Goal: Task Accomplishment & Management: Manage account settings

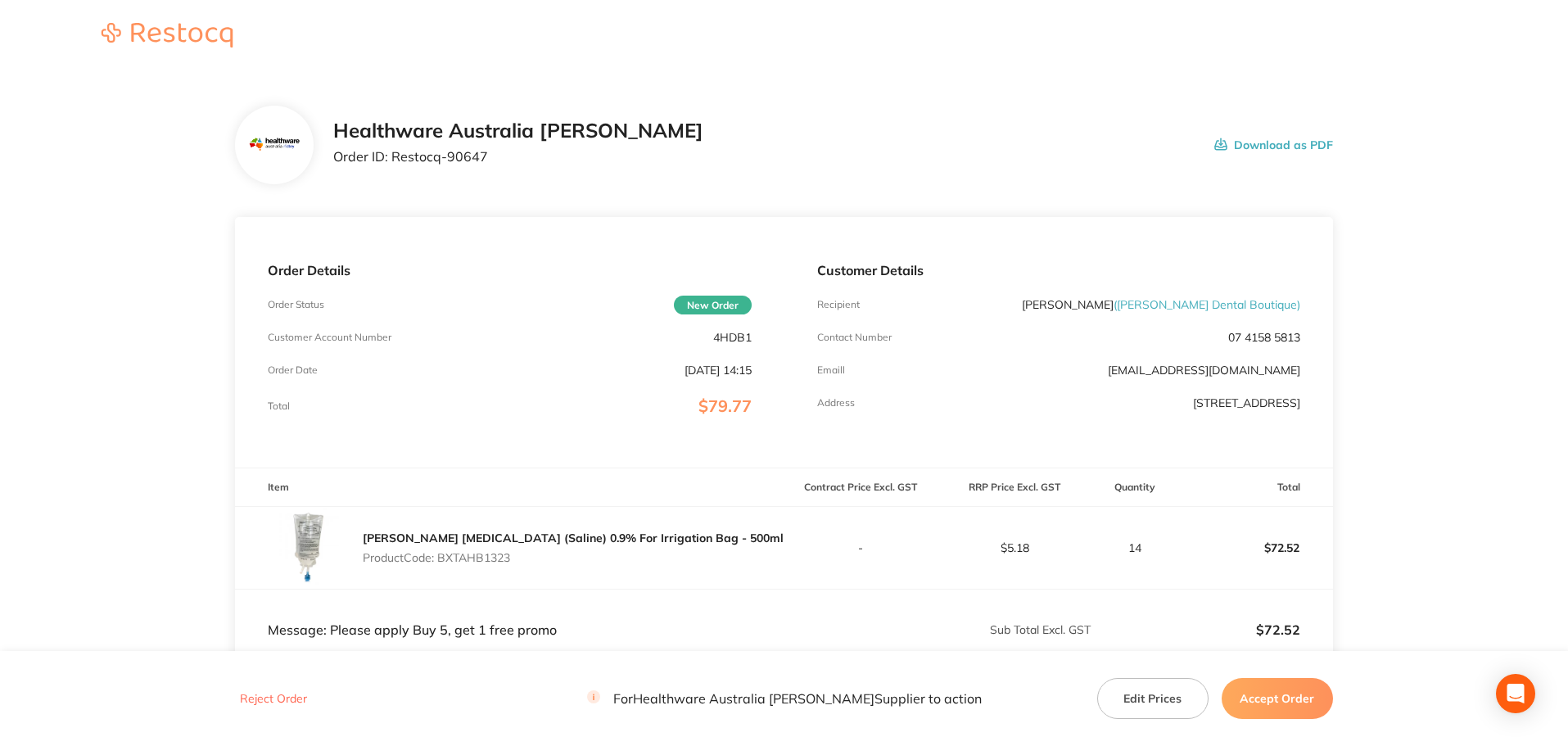
scroll to position [82, 0]
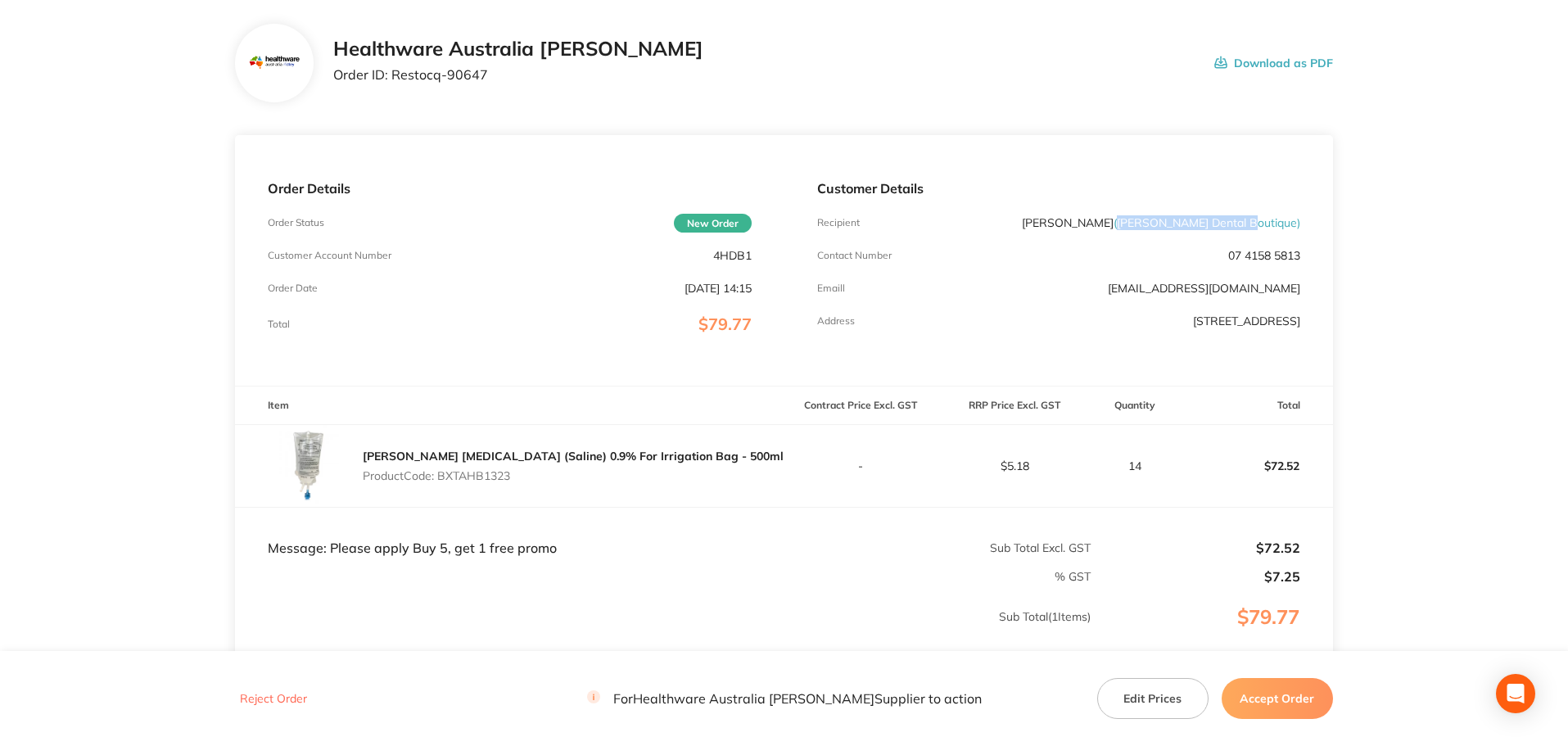
drag, startPoint x: 1177, startPoint y: 224, endPoint x: 1295, endPoint y: 220, distance: 118.1
click at [1295, 220] on span "( [PERSON_NAME] Dental Boutique )" at bounding box center [1208, 223] width 187 height 15
copy span "[PERSON_NAME] Dental Boutique"
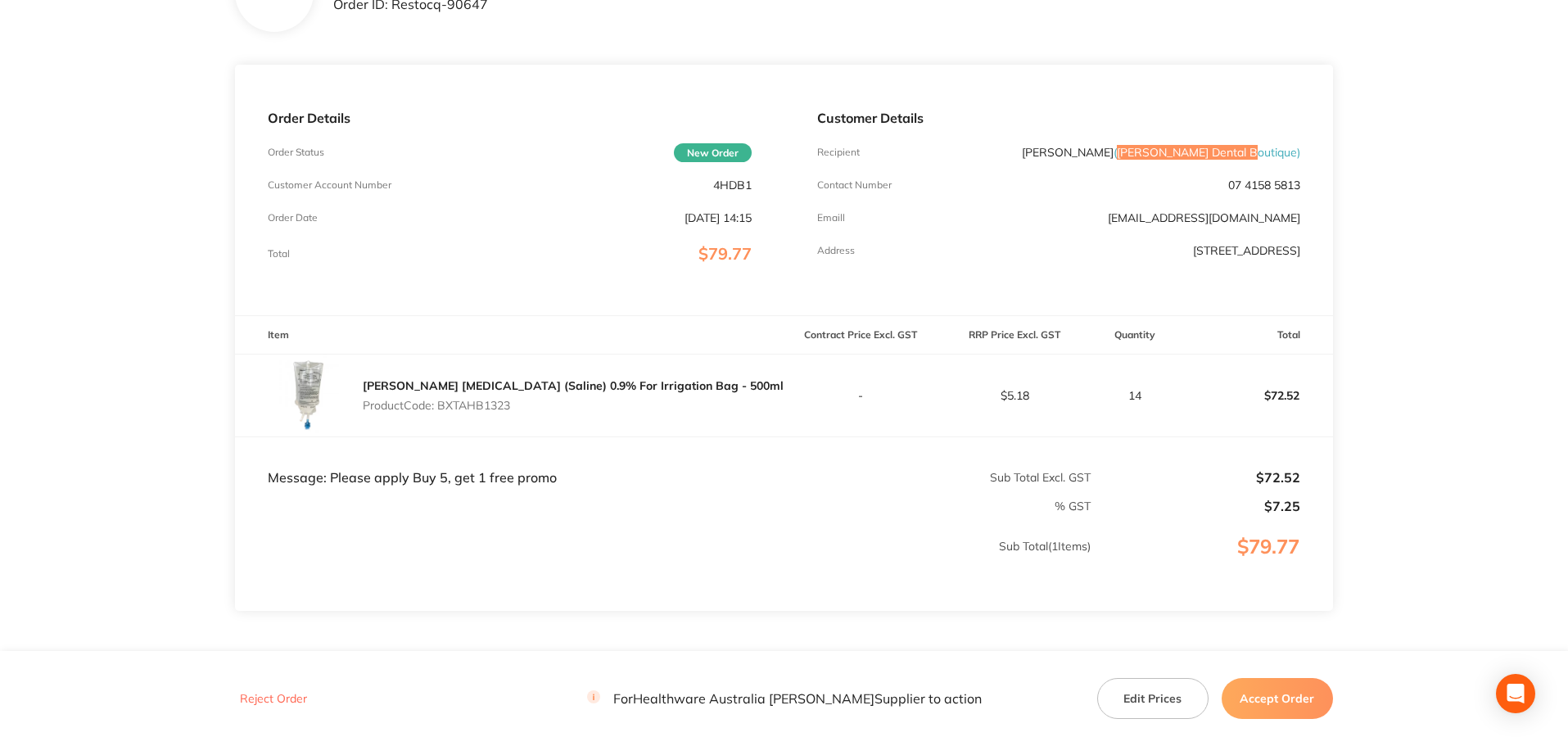
scroll to position [0, 0]
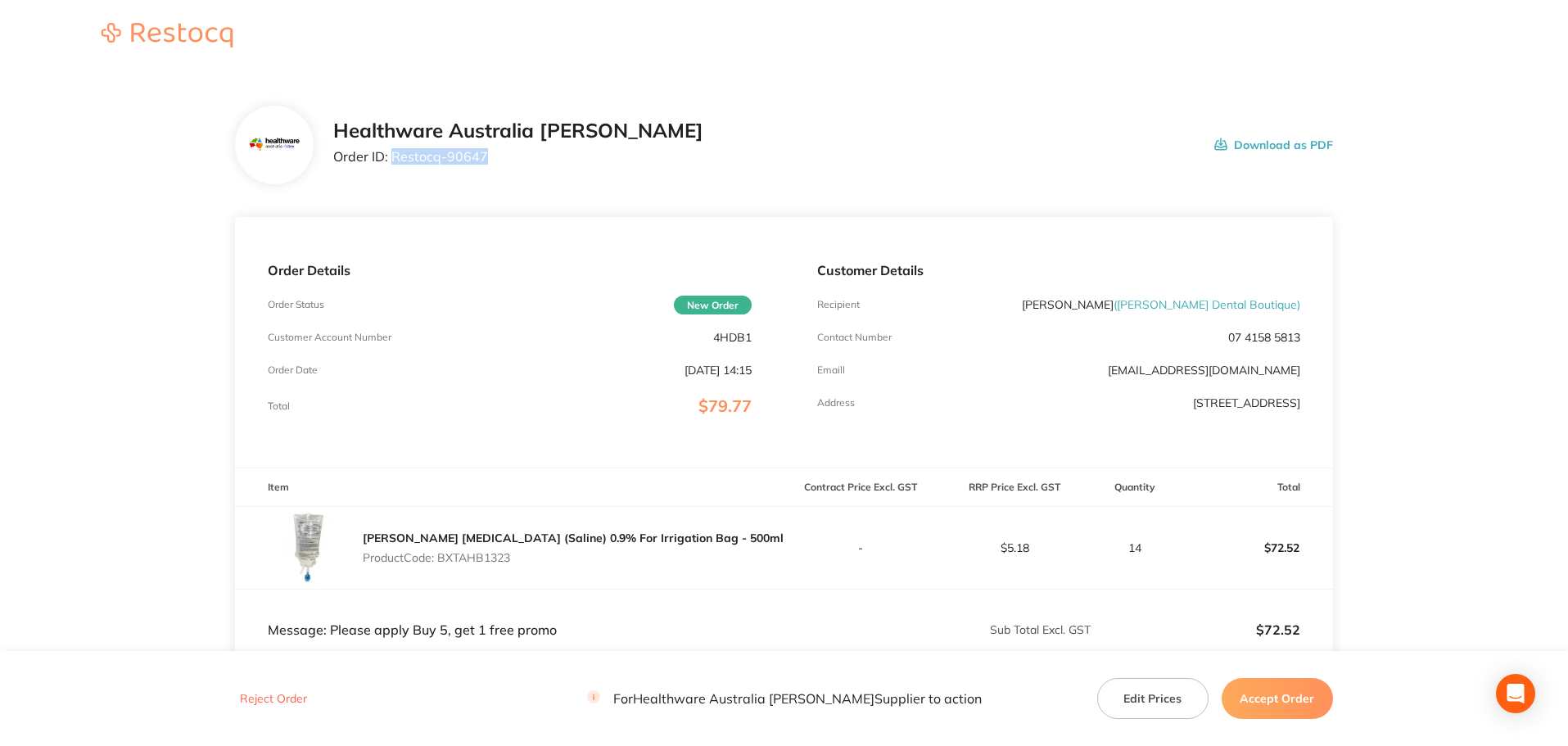
drag, startPoint x: 497, startPoint y: 162, endPoint x: 393, endPoint y: 176, distance: 104.9
click at [393, 176] on div "Healthware Australia Ridley Order ID: Restocq- 90647 Download as PDF" at bounding box center [784, 145] width 1098 height 79
copy p "Restocq- 90647"
click at [478, 561] on p "Product Code: BXTAHB1323" at bounding box center [573, 557] width 421 height 13
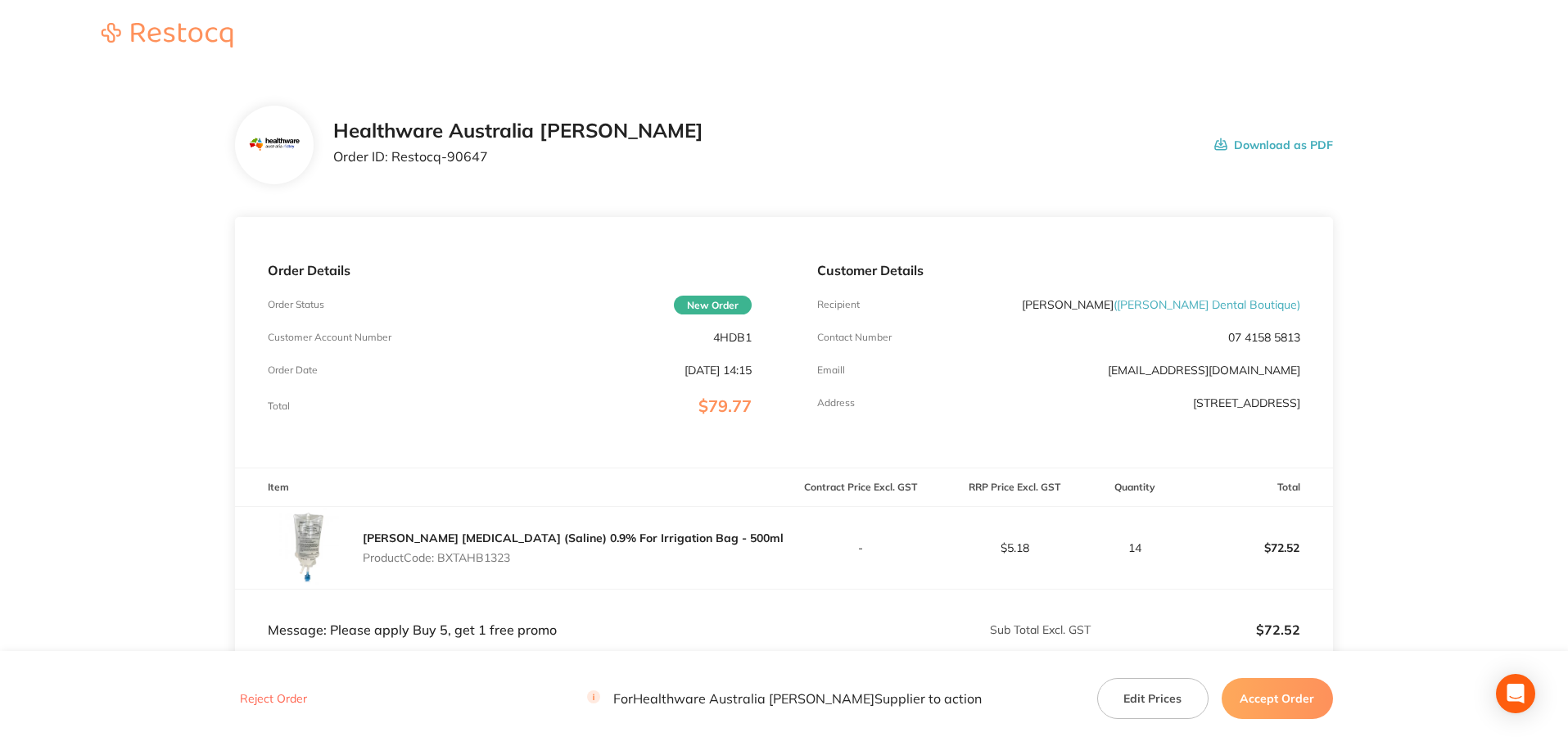
copy p "BXTAHB1323"
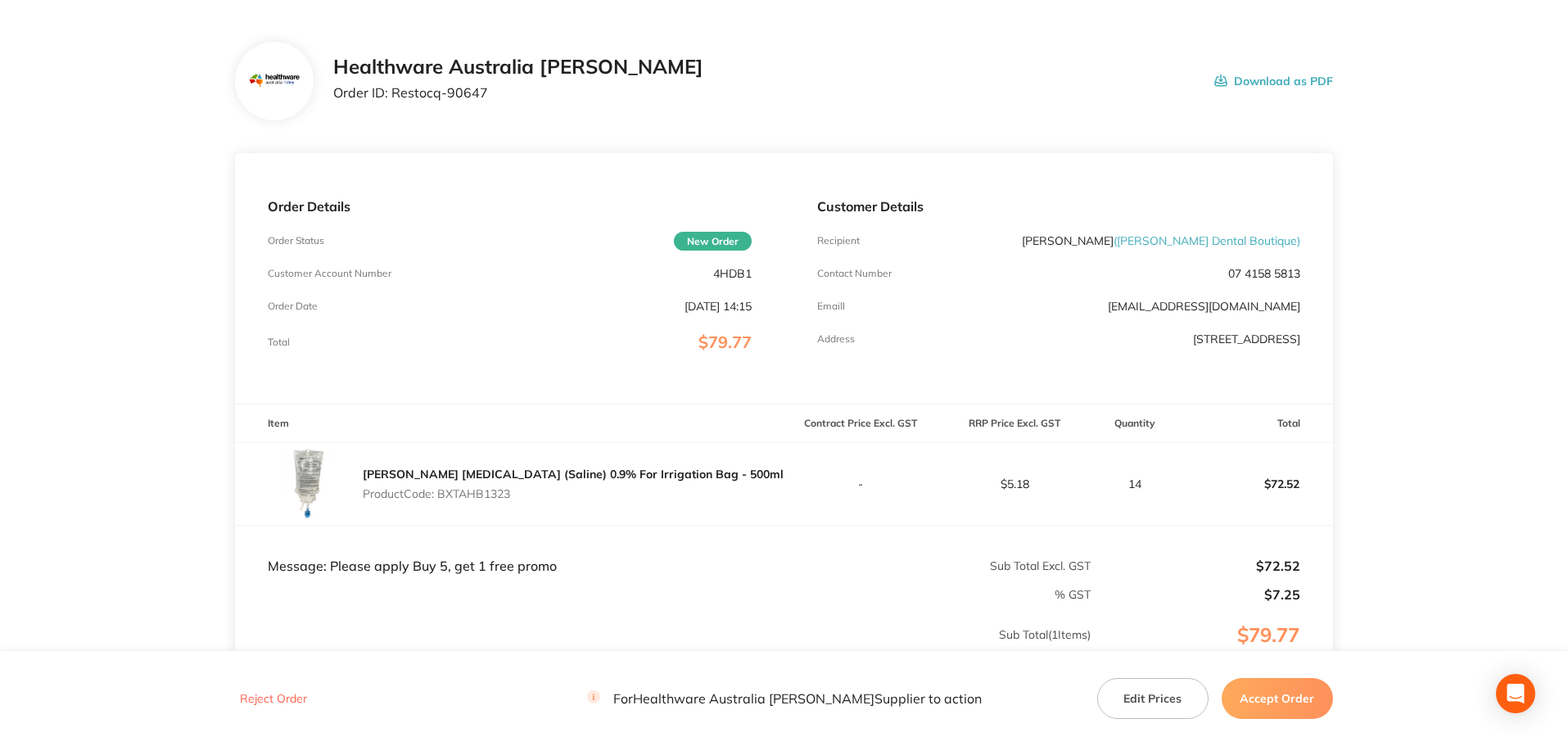
scroll to position [164, 0]
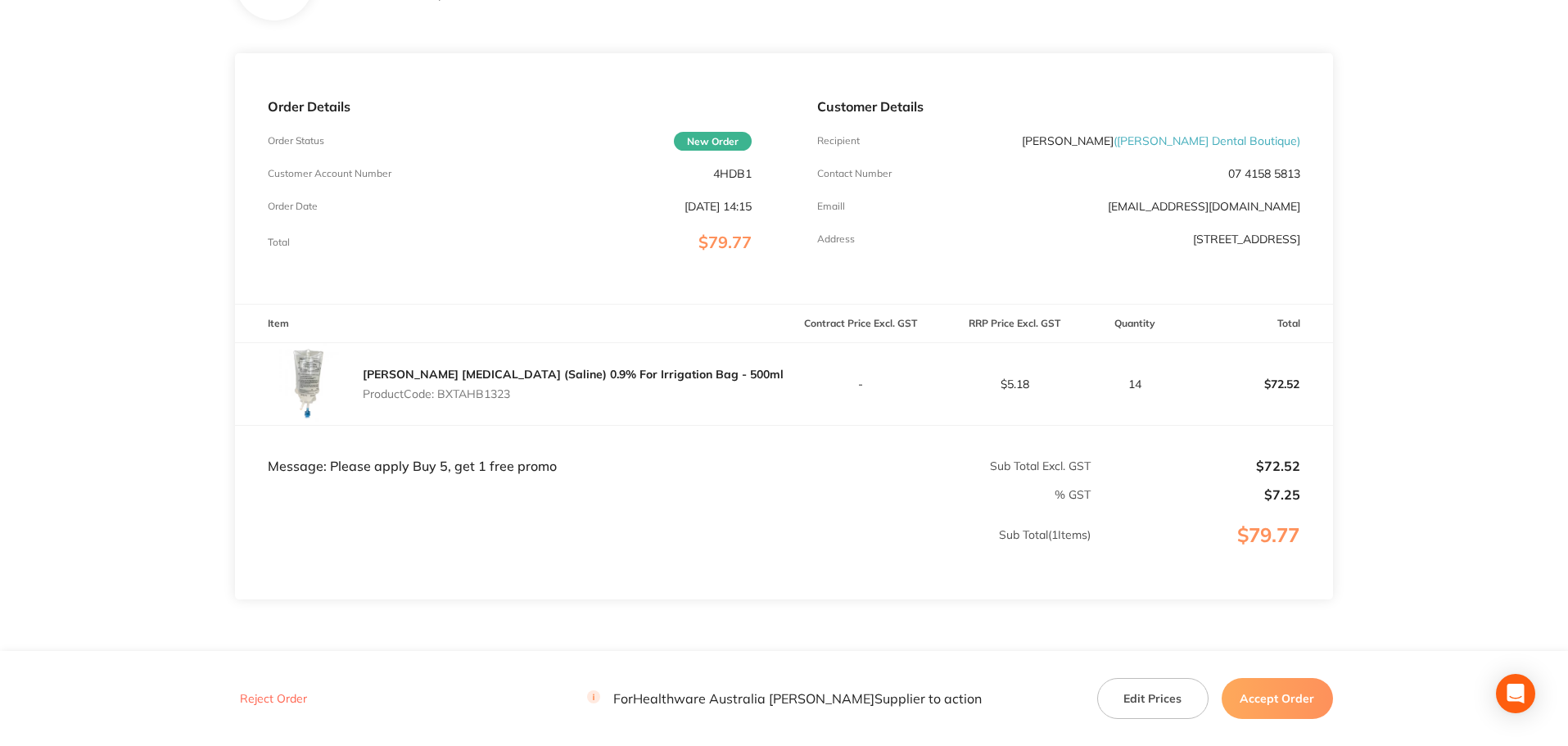
click at [1318, 705] on button "Accept Order" at bounding box center [1278, 698] width 112 height 41
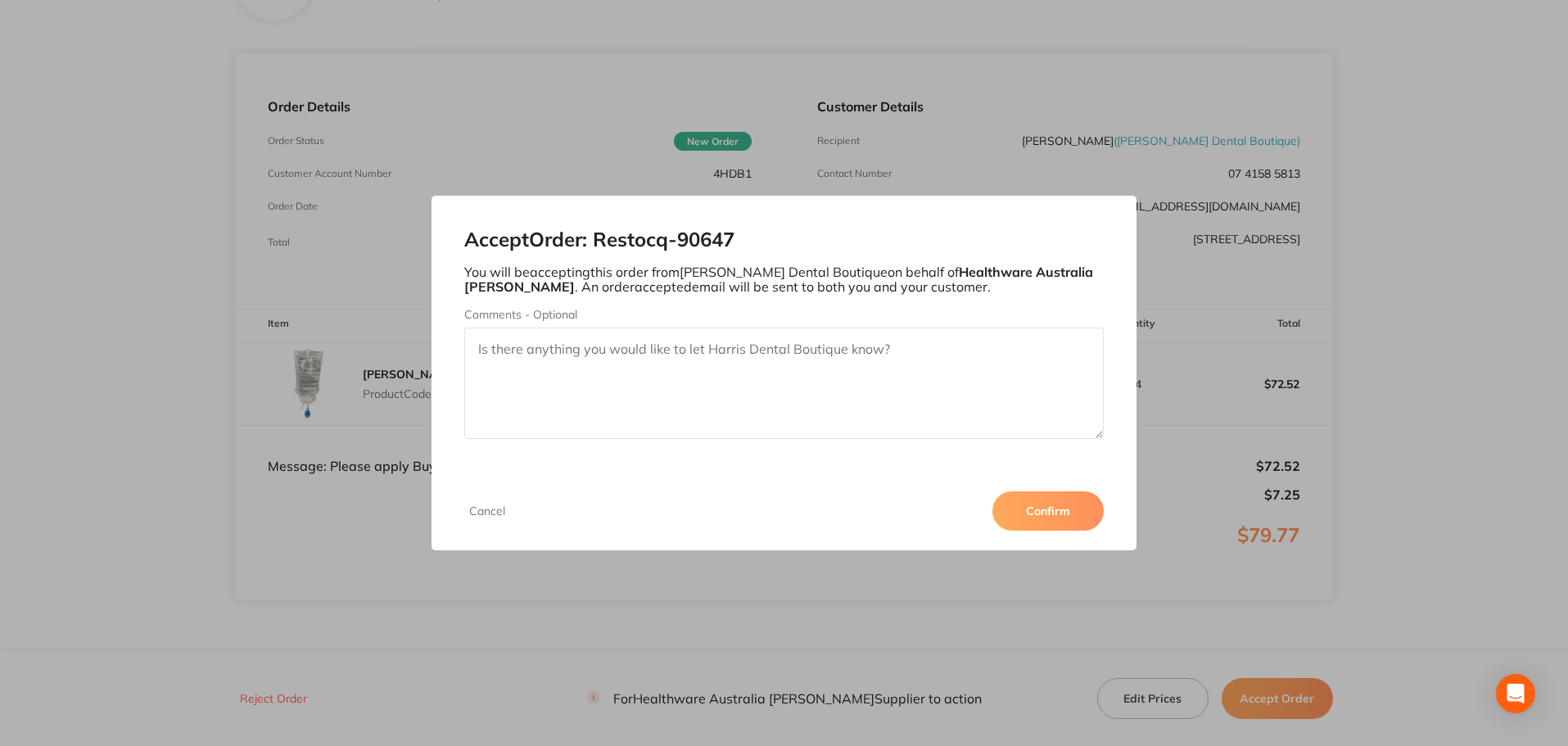
click at [1066, 516] on button "Confirm" at bounding box center [1048, 510] width 112 height 39
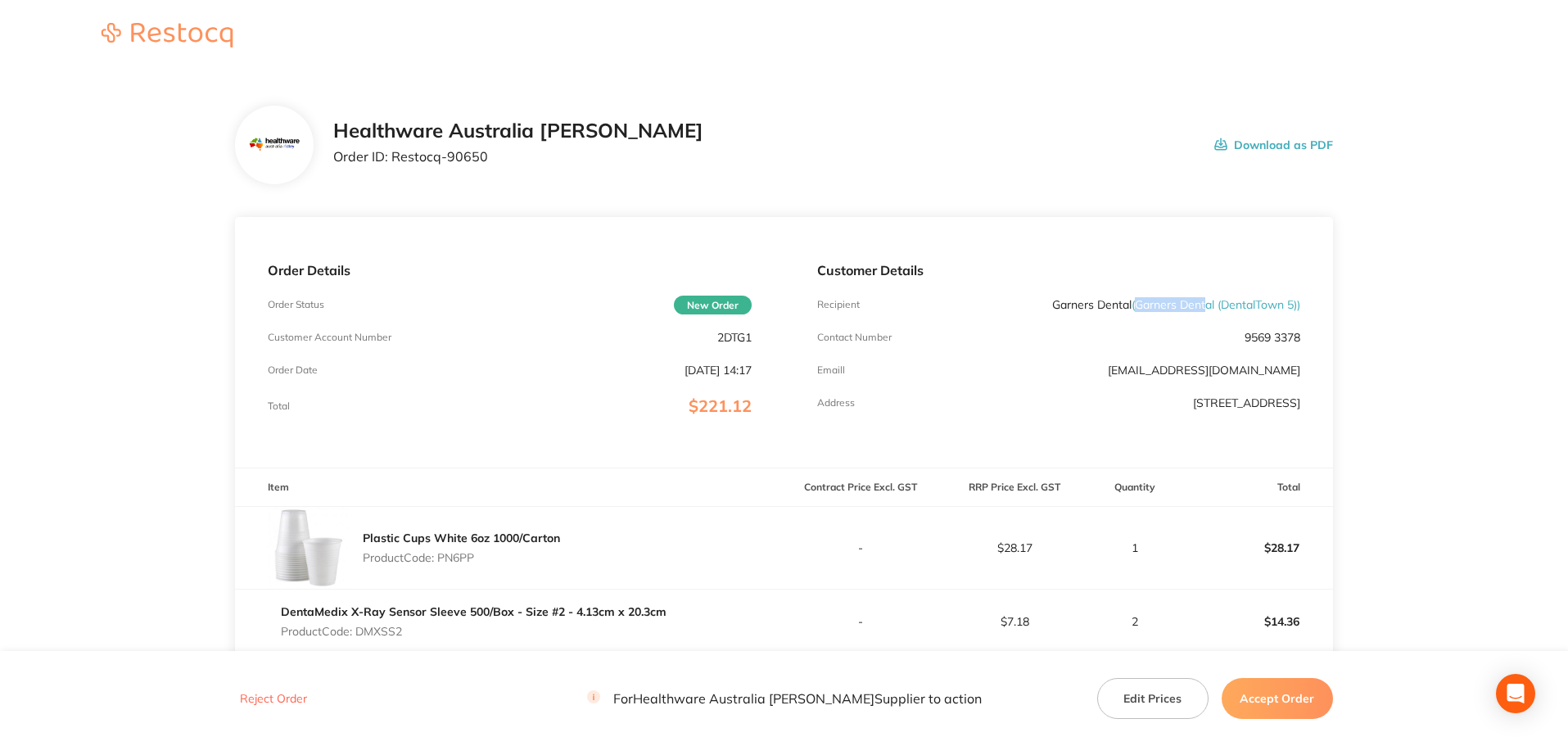
drag, startPoint x: 1133, startPoint y: 306, endPoint x: 1204, endPoint y: 306, distance: 71.0
click at [1204, 306] on span "( Garners Dental (DentalTown 5) )" at bounding box center [1216, 304] width 169 height 15
drag, startPoint x: 1126, startPoint y: 305, endPoint x: 1039, endPoint y: 308, distance: 87.1
click at [1039, 308] on div "Recipient Garners Dental ( Garners Dental (DentalTown 5) )" at bounding box center [1059, 304] width 483 height 13
copy p "Garners Dental"
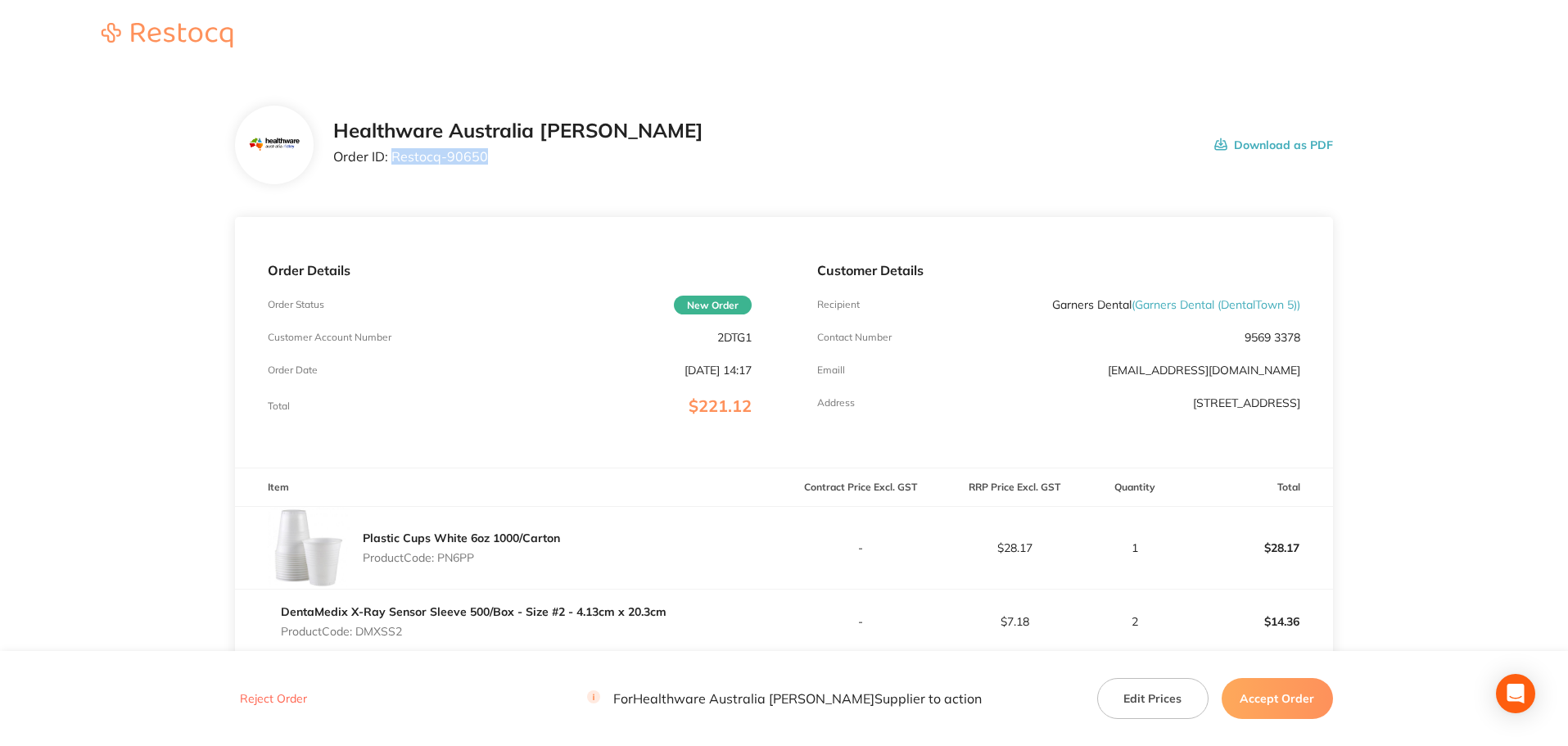
drag, startPoint x: 486, startPoint y: 160, endPoint x: 393, endPoint y: 165, distance: 93.1
click at [393, 165] on div "Healthware Australia [PERSON_NAME] Order ID: Restocq- 90650" at bounding box center [518, 145] width 370 height 51
copy p "Restocq- 90650"
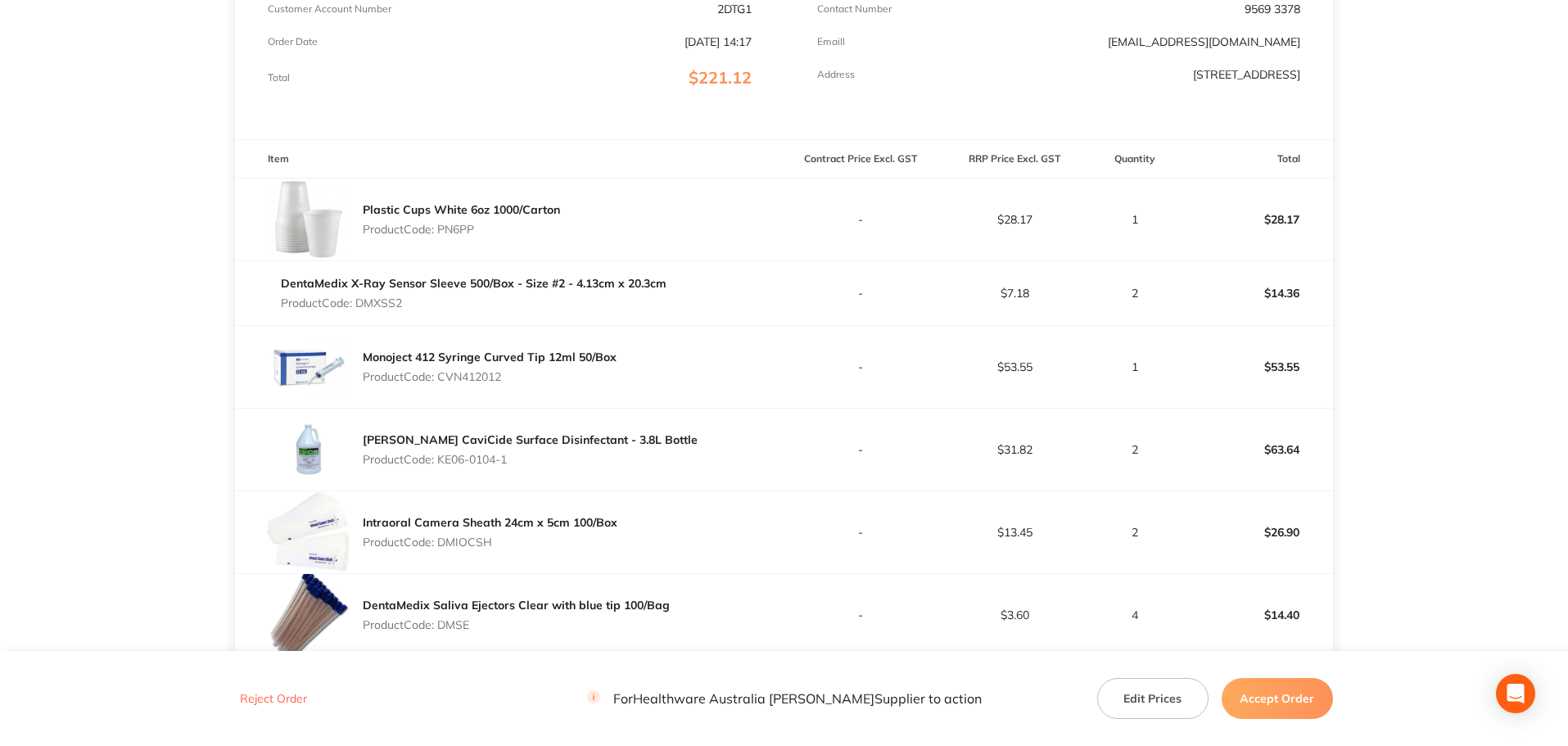
scroll to position [328, 0]
click at [457, 220] on div "Plastic Cups White 6oz 1000/Carton Product Code: PN6PP" at bounding box center [462, 220] width 198 height 46
copy p "PN6PP"
click at [387, 306] on p "Product Code: DMXSS2" at bounding box center [473, 303] width 386 height 13
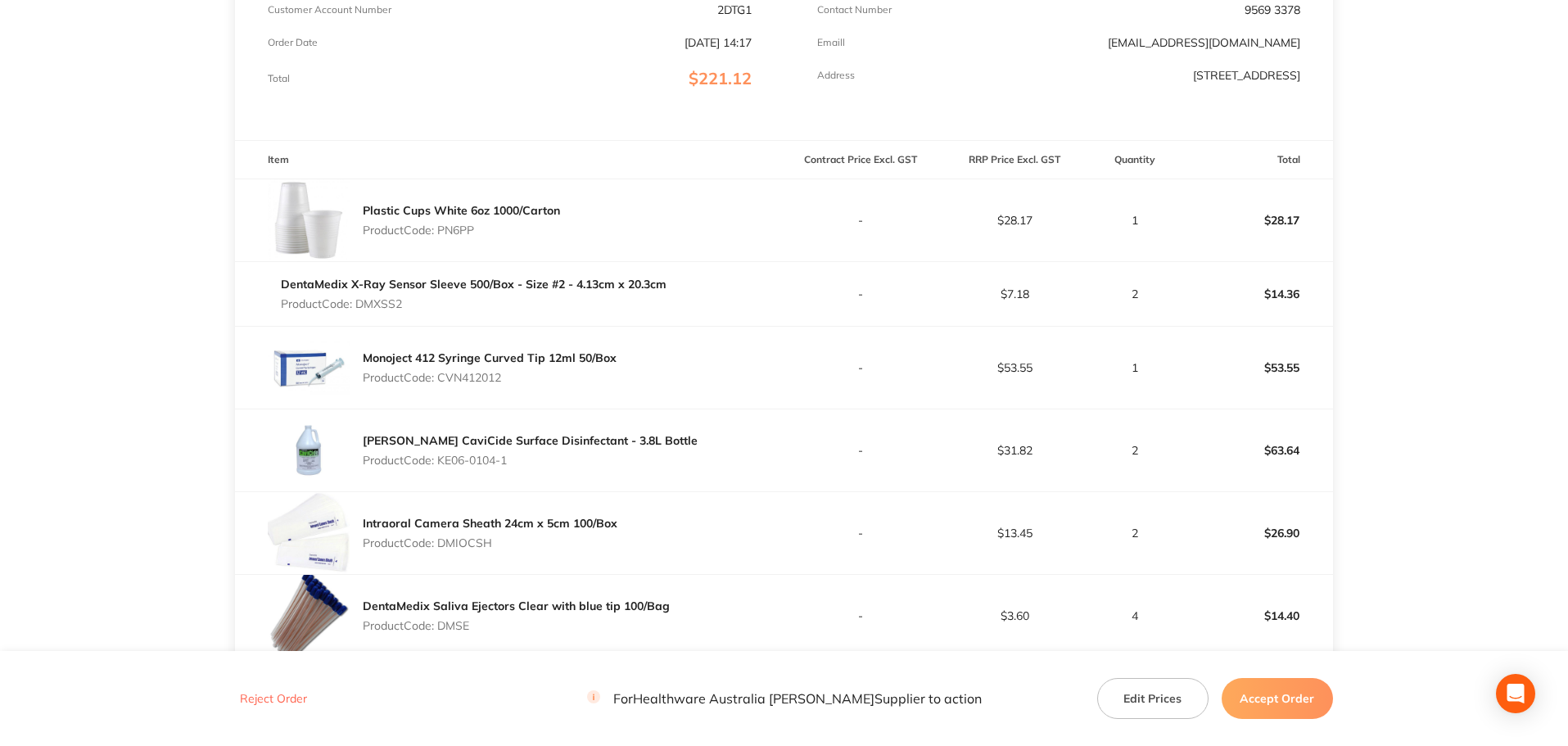
click at [387, 306] on p "Product Code: DMXSS2" at bounding box center [473, 303] width 386 height 13
copy p "DMXSS2"
click at [484, 382] on p "Product Code: CVN412012" at bounding box center [489, 377] width 254 height 13
copy p "CVN412012"
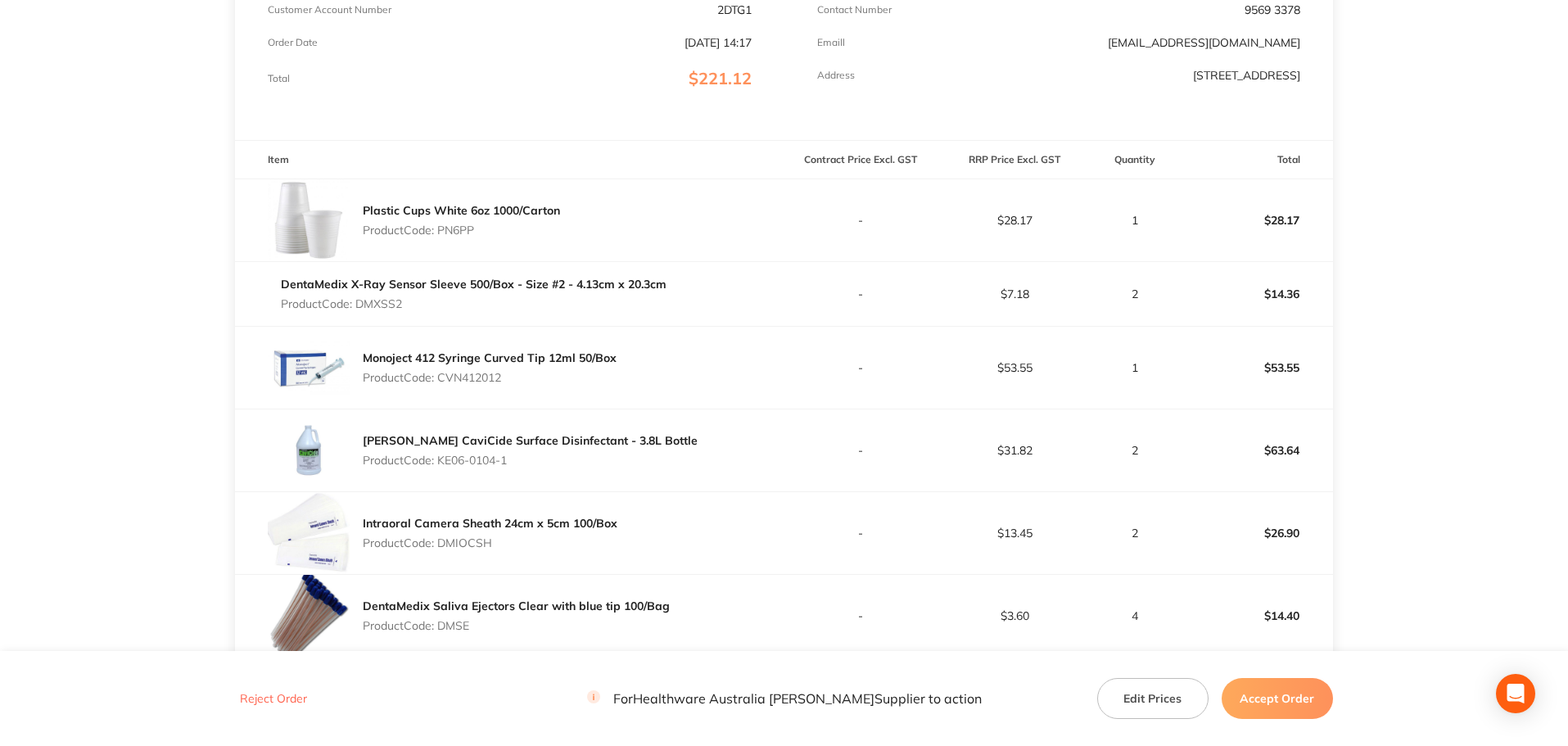
drag, startPoint x: 515, startPoint y: 462, endPoint x: 441, endPoint y: 469, distance: 74.3
click at [441, 469] on div "[PERSON_NAME] CaviCide Surface Disinfectant - 3.8L Bottle Product Code: KE06-01…" at bounding box center [530, 451] width 335 height 46
copy p "KE06-0104-1"
click at [466, 545] on p "Product Code: DMIOCSH" at bounding box center [490, 542] width 255 height 13
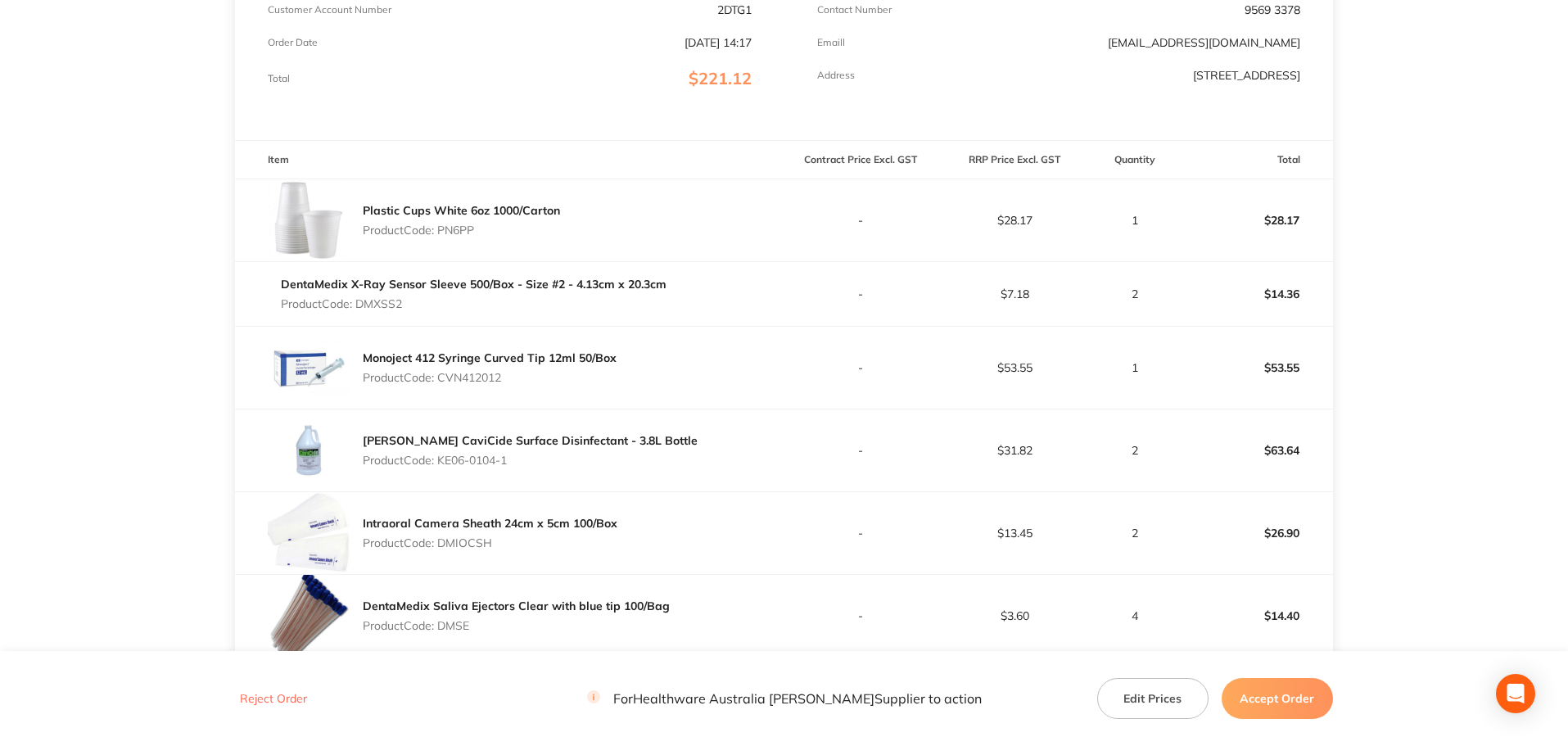
copy p "DMIOCSH"
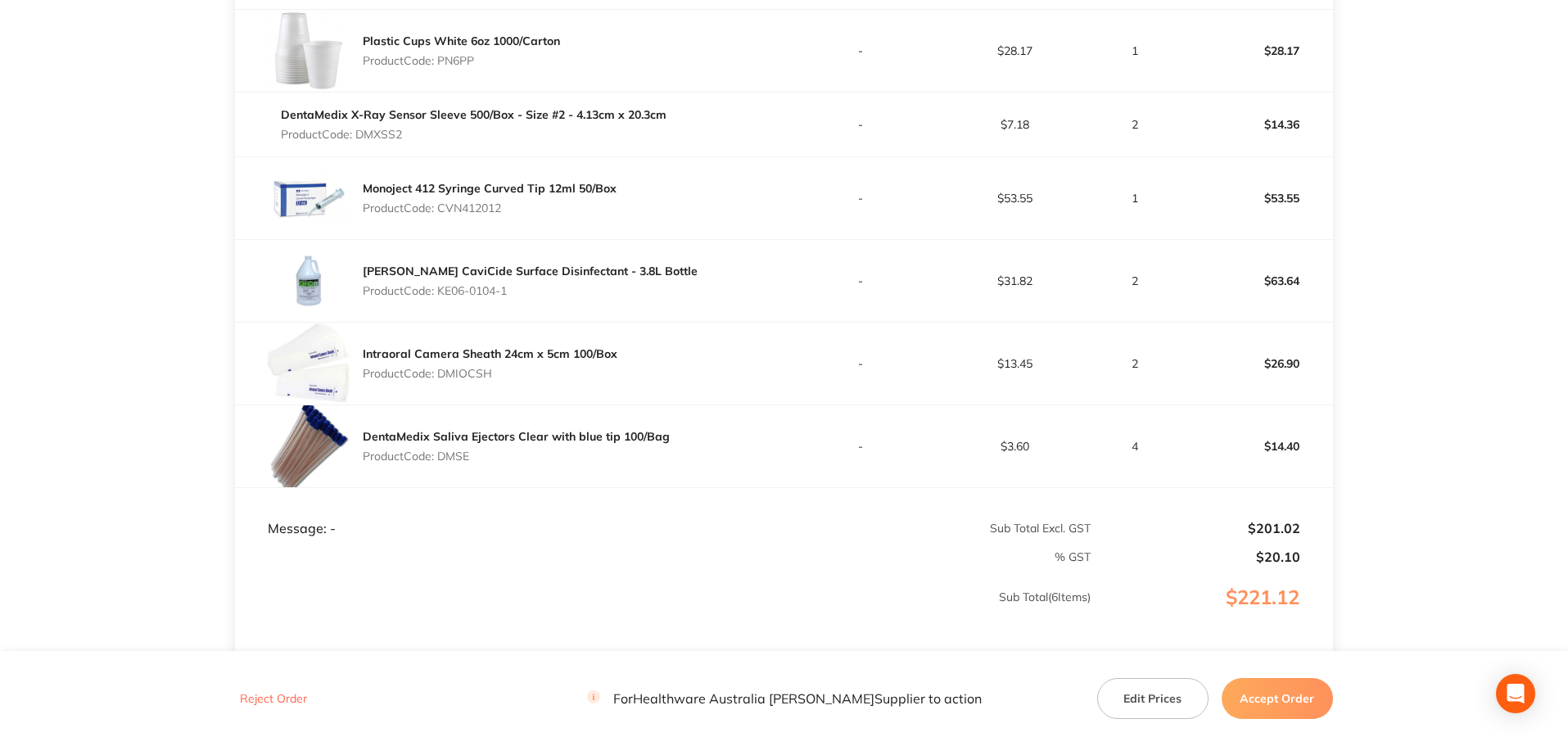
scroll to position [574, 0]
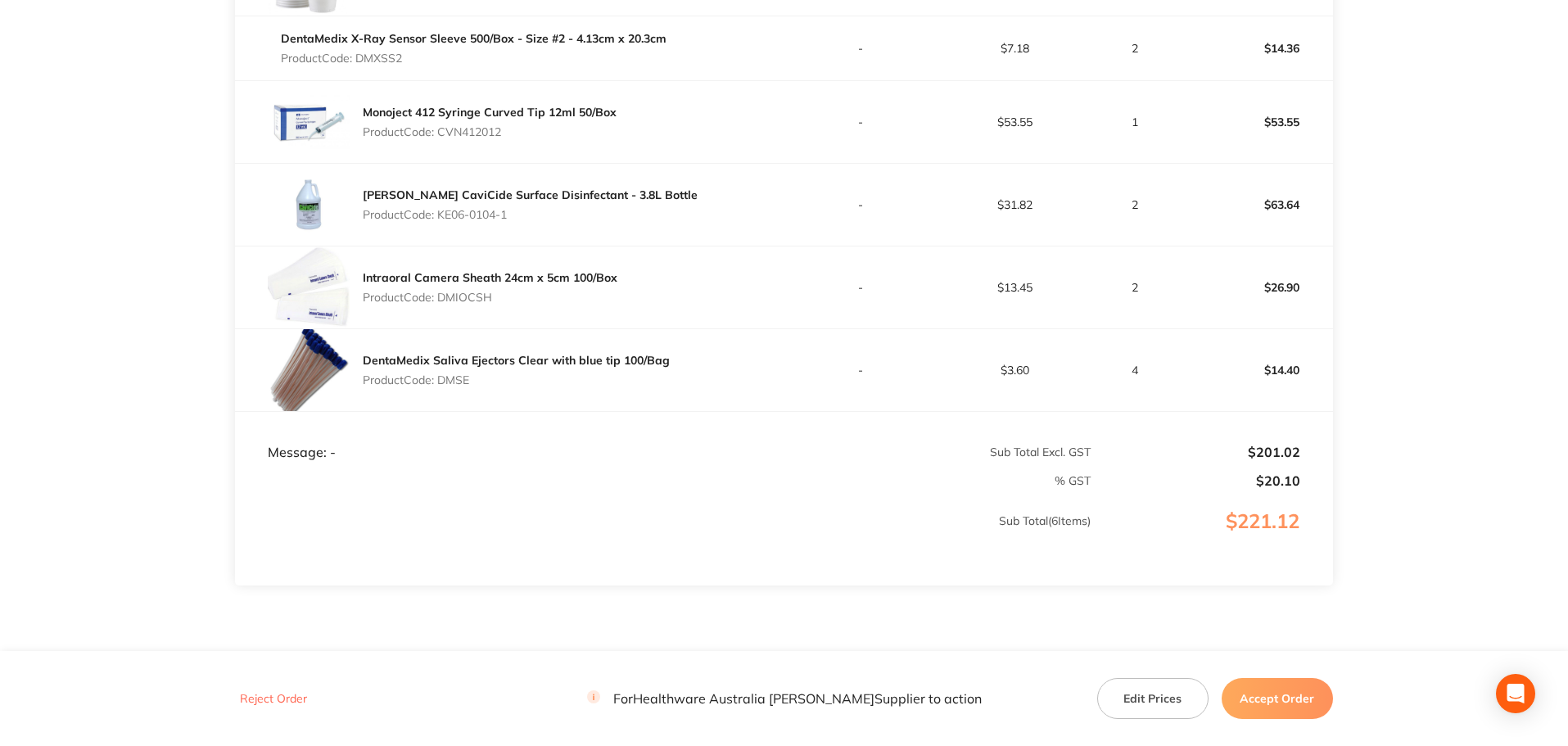
click at [463, 379] on p "Product Code: DMSE" at bounding box center [516, 379] width 308 height 13
copy p "DMSE"
click at [1297, 699] on button "Accept Order" at bounding box center [1278, 698] width 112 height 41
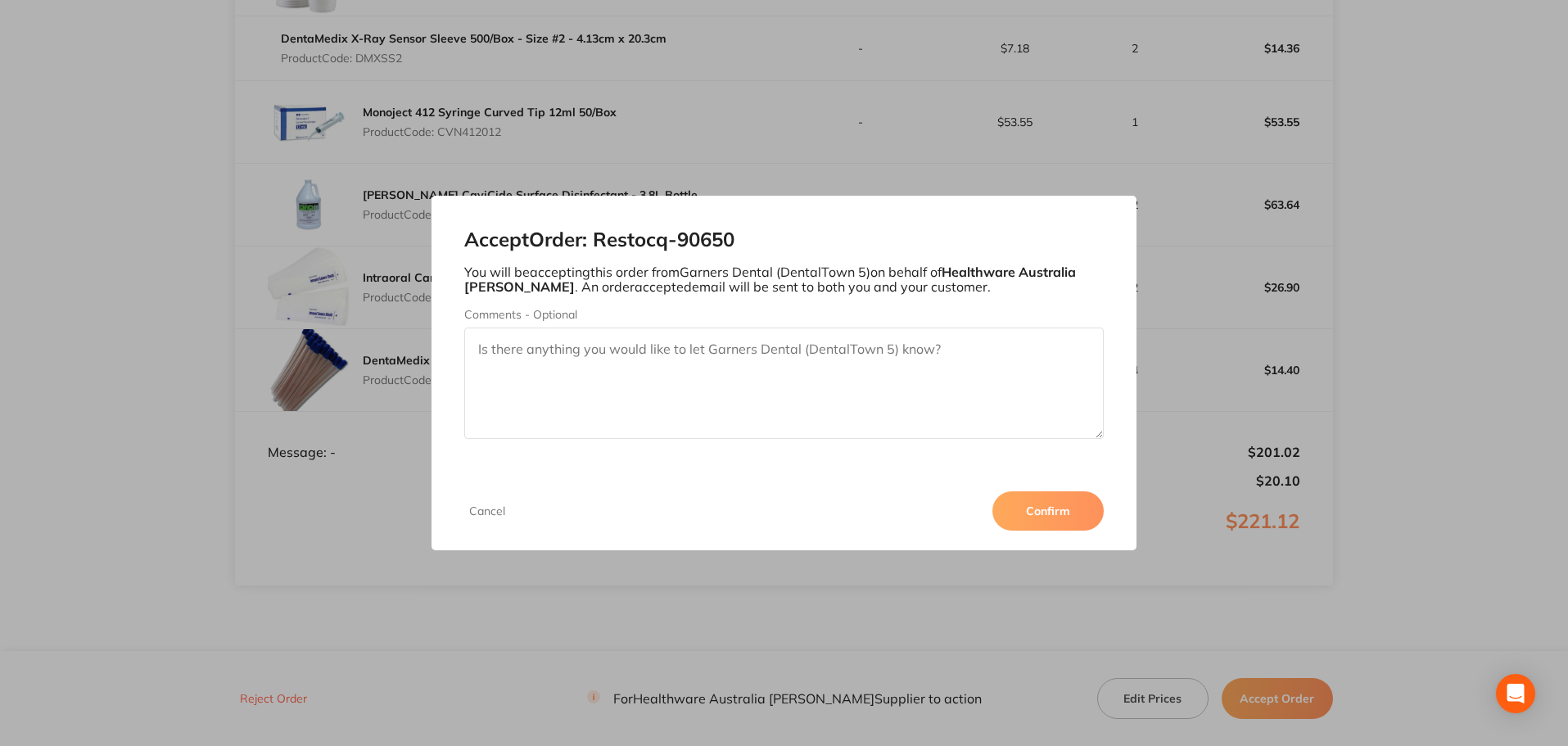
click at [1065, 520] on button "Confirm" at bounding box center [1048, 510] width 112 height 39
